Goal: Check status: Check status

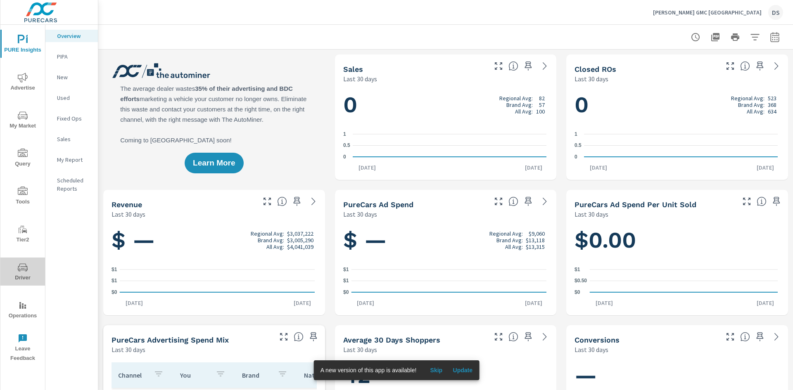
click at [30, 264] on span "Driver" at bounding box center [23, 273] width 40 height 20
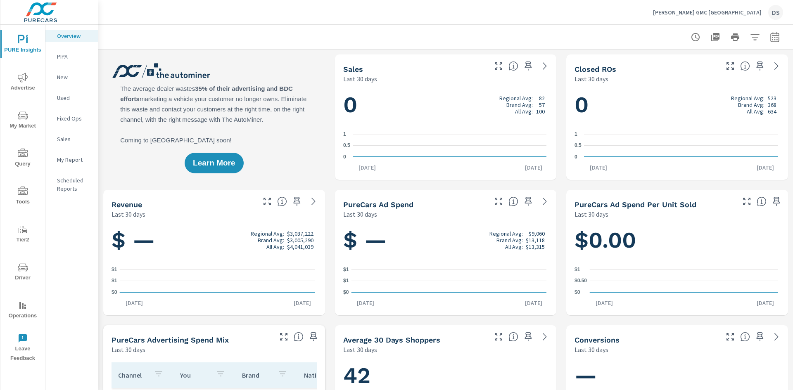
click at [30, 278] on span "Driver" at bounding box center [23, 273] width 40 height 20
